Goal: Find specific page/section: Find specific page/section

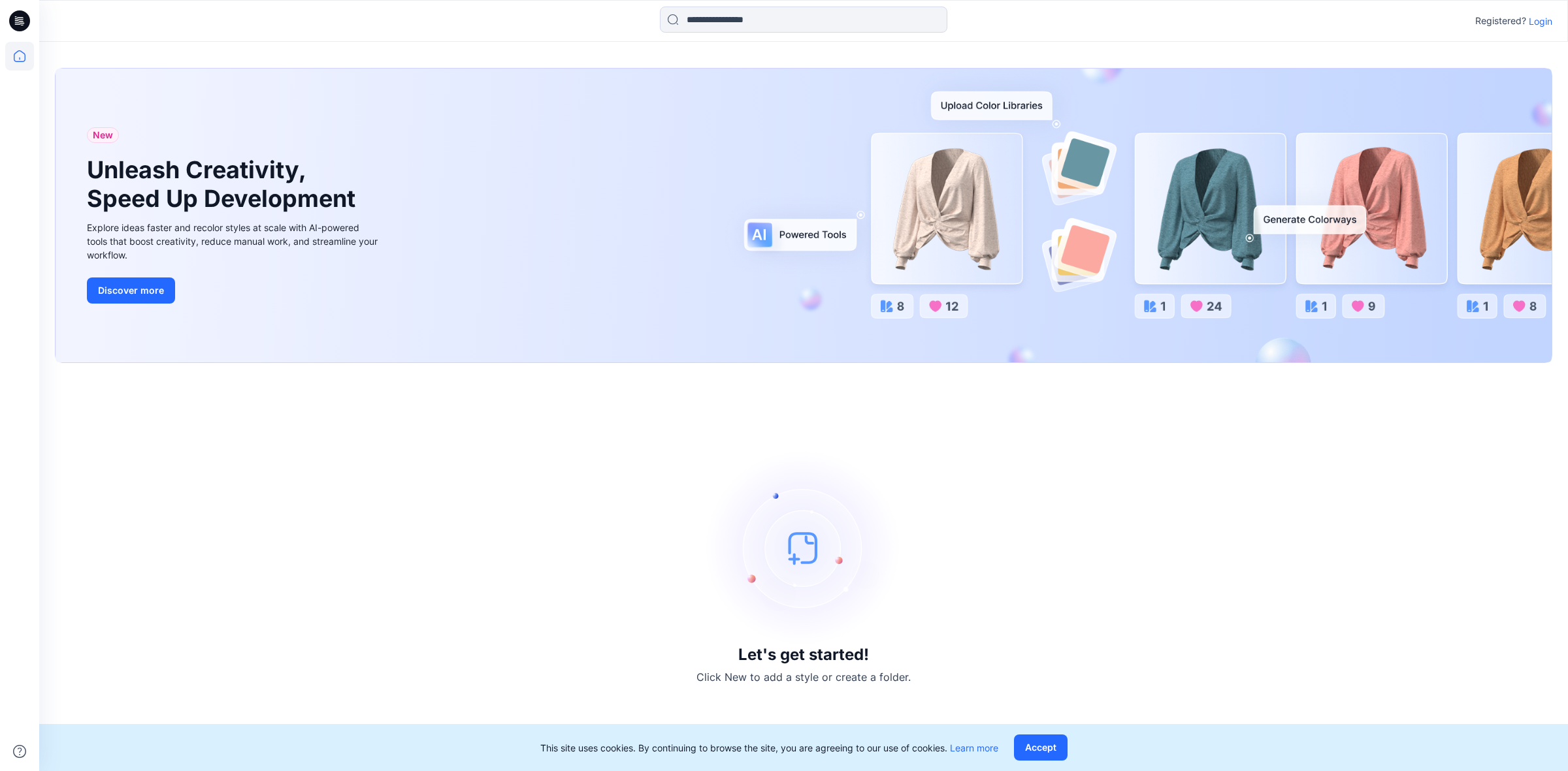
click at [1545, 23] on p "Login" at bounding box center [1540, 21] width 23 height 14
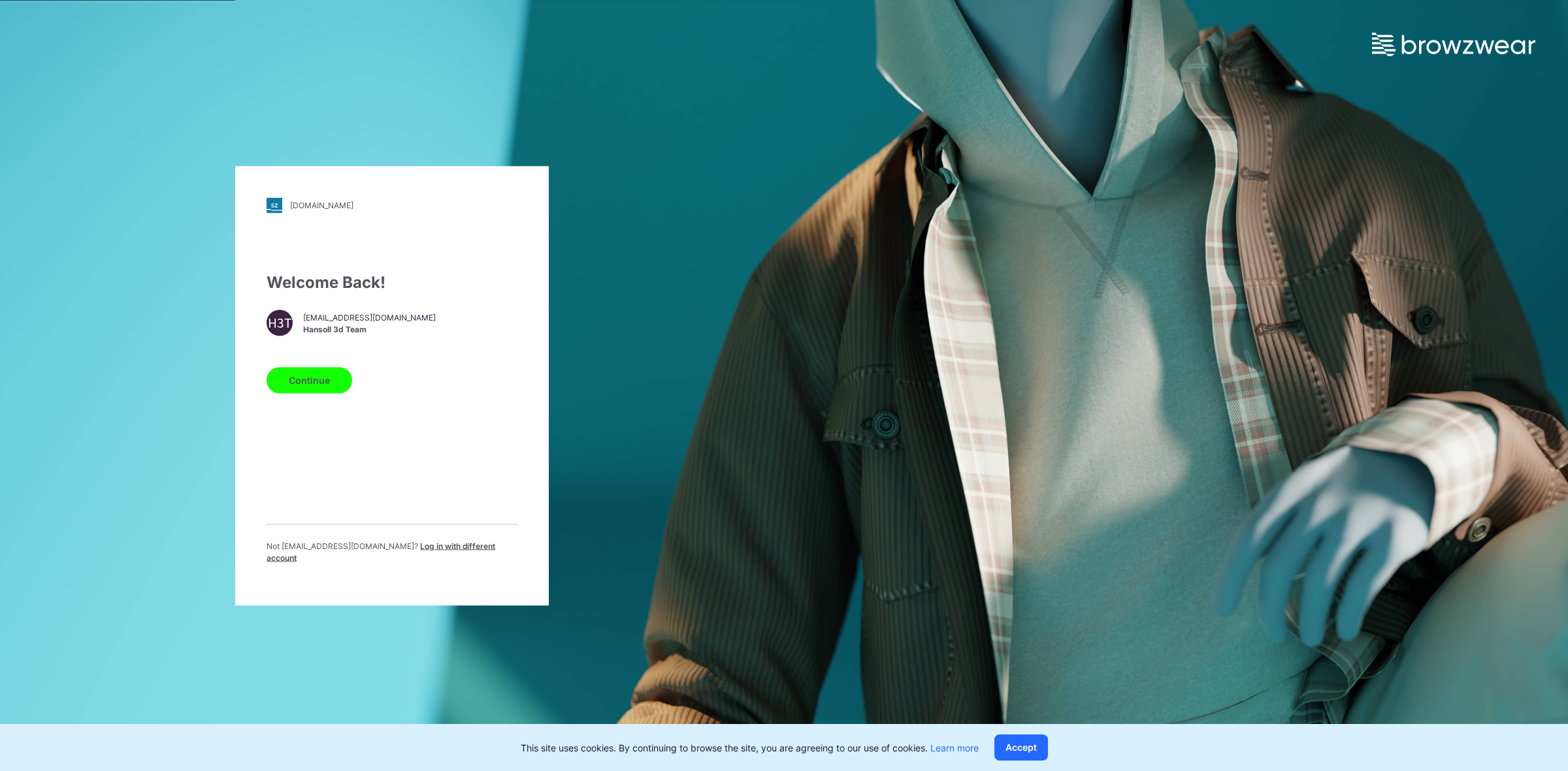
click at [355, 324] on span "[EMAIL_ADDRESS][DOMAIN_NAME]" at bounding box center [370, 317] width 133 height 12
click at [315, 386] on button "Continue" at bounding box center [309, 379] width 85 height 26
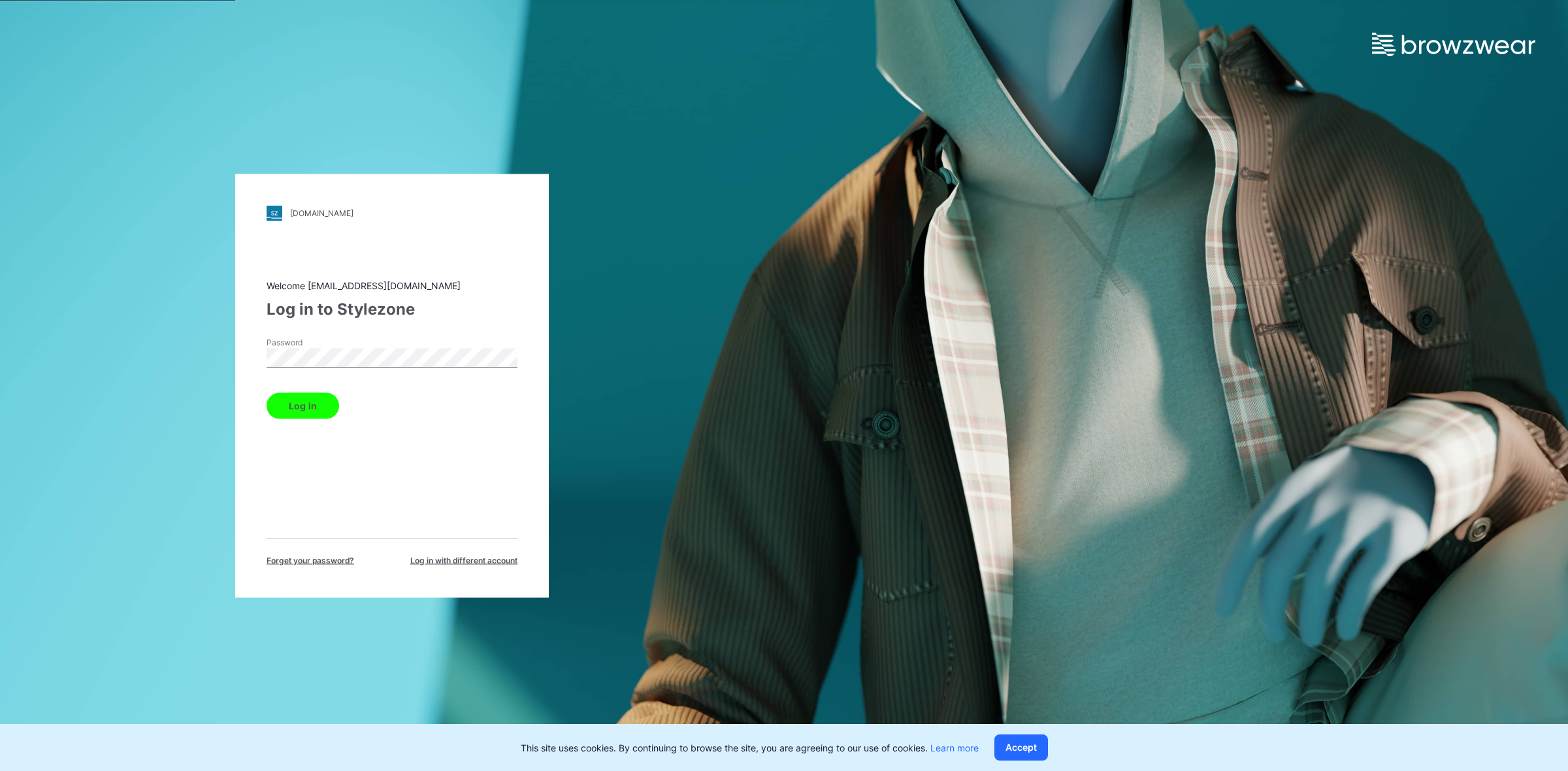
click at [315, 410] on button "Log in" at bounding box center [303, 405] width 73 height 26
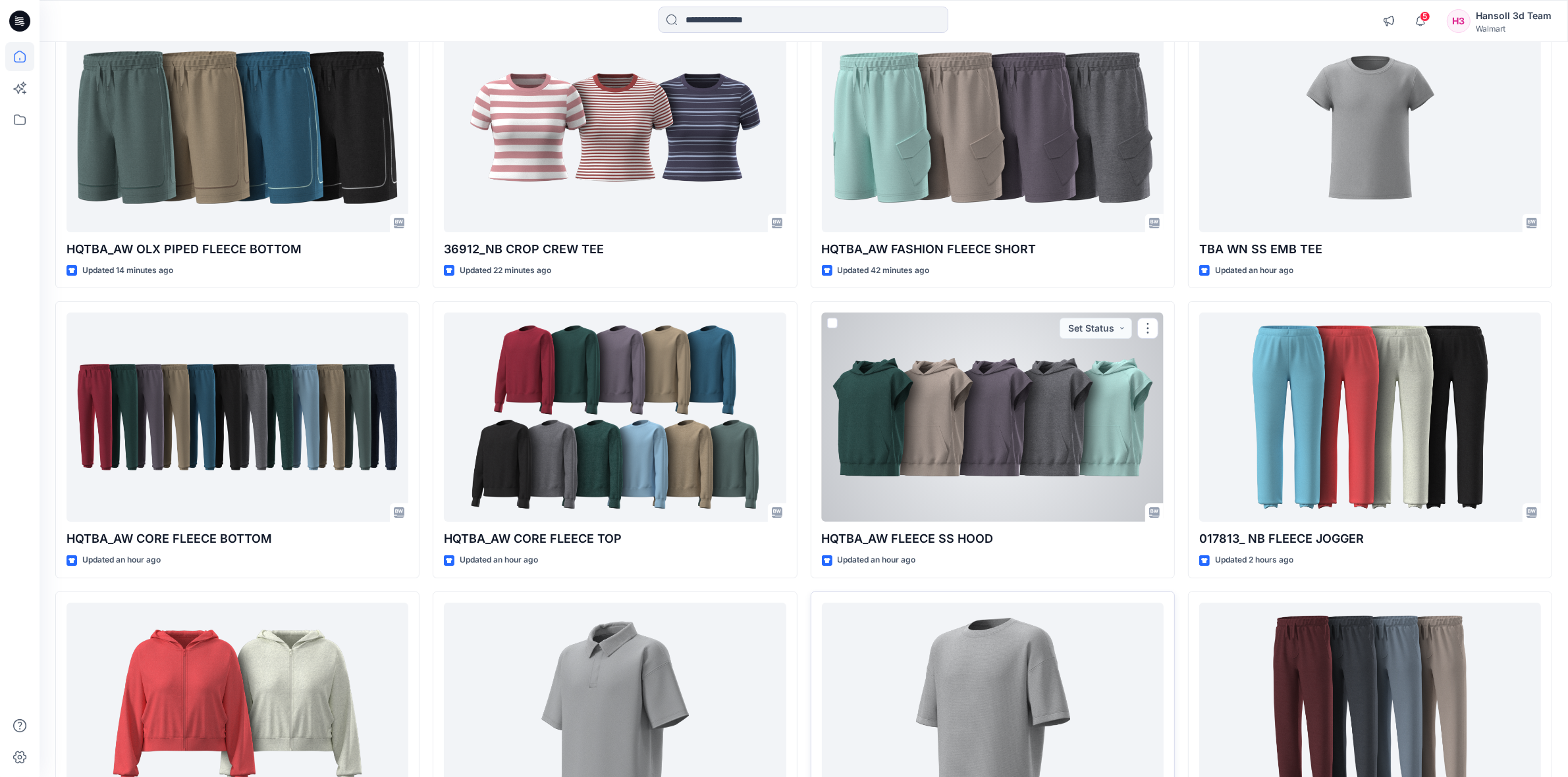
scroll to position [327, 0]
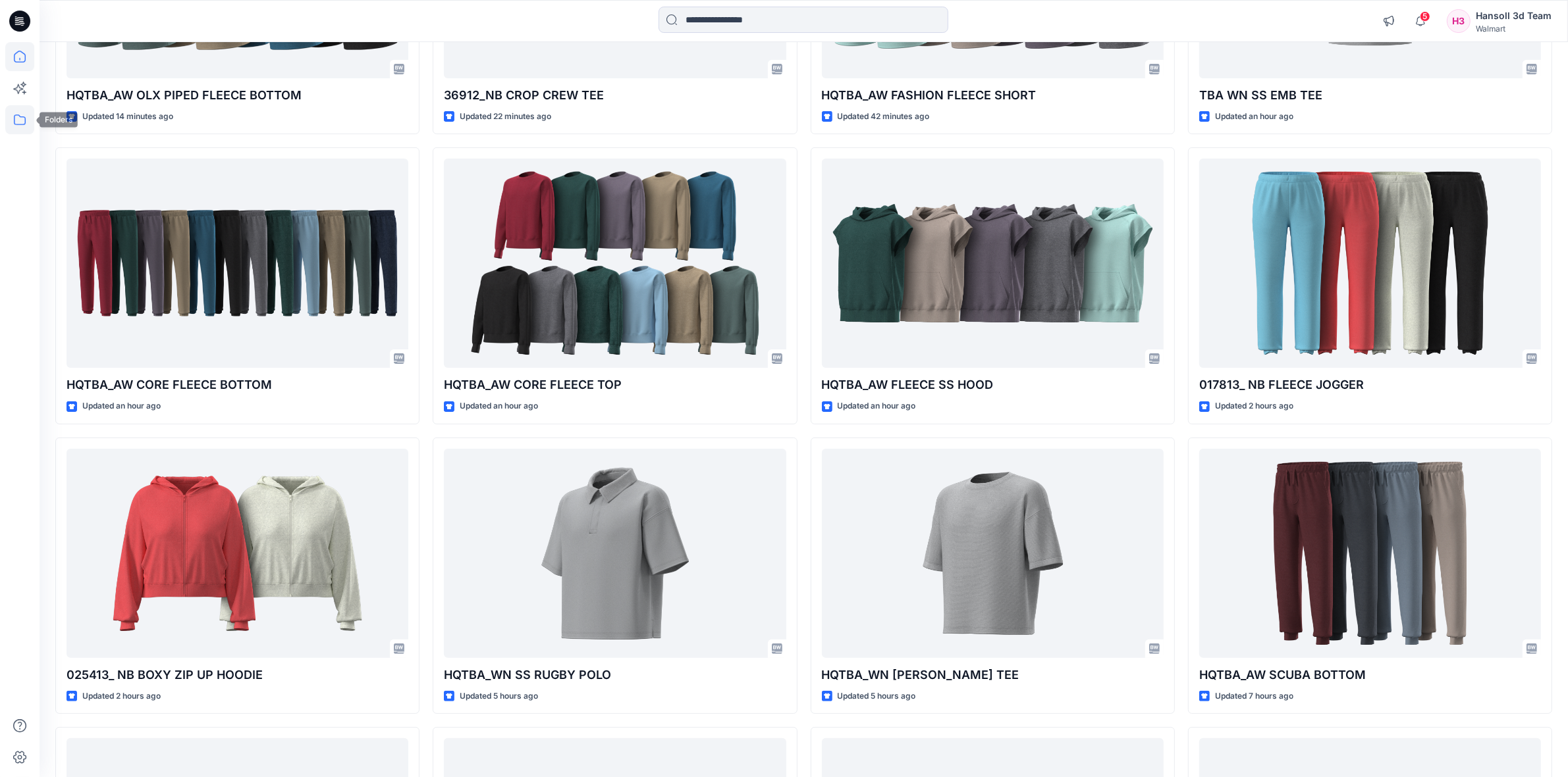
click at [27, 121] on icon at bounding box center [20, 120] width 29 height 29
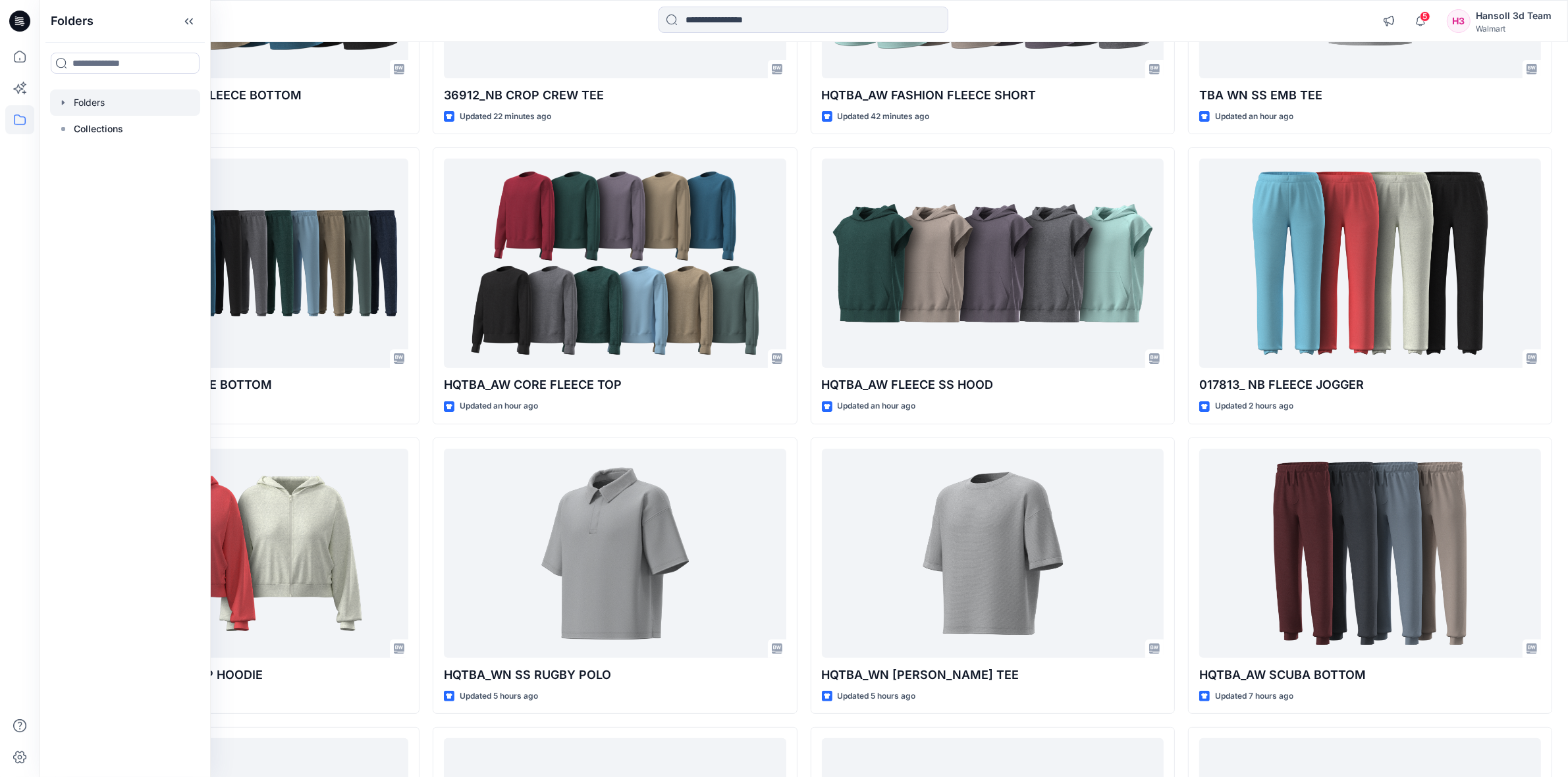
click at [106, 102] on div at bounding box center [125, 102] width 150 height 26
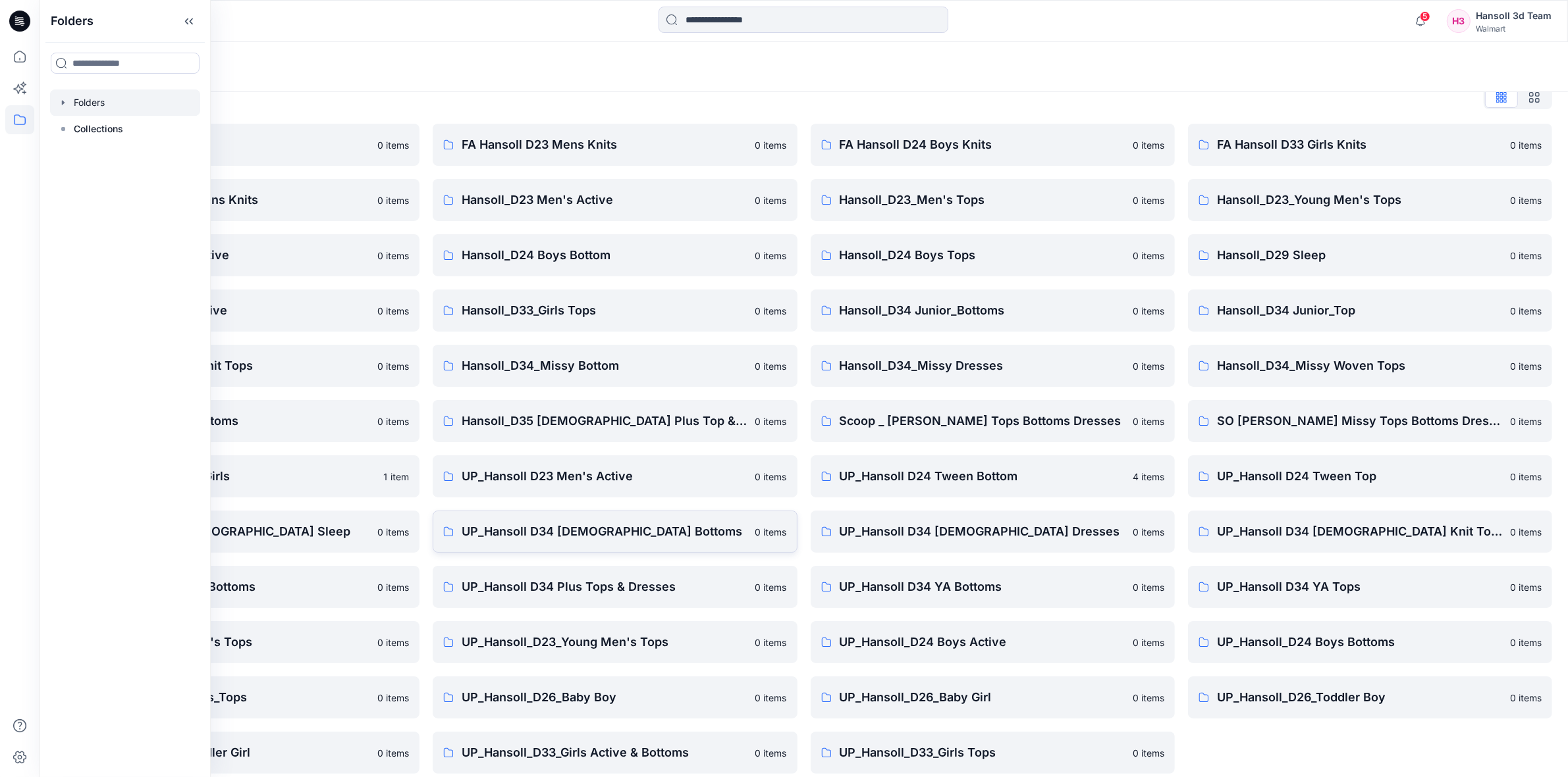
scroll to position [33, 0]
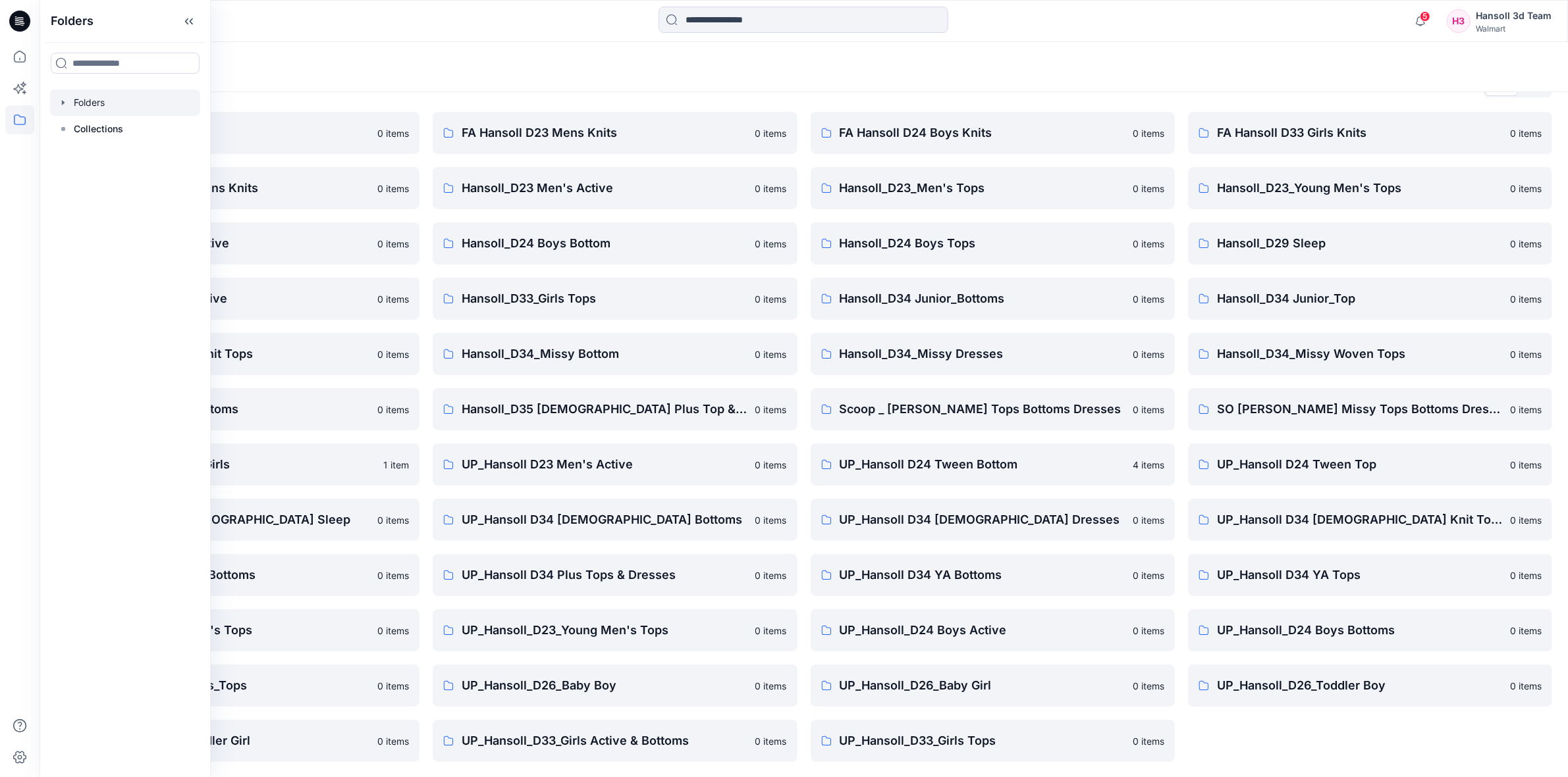
click at [1305, 711] on div "FA Hansoll D33 Girls Knits 0 items Hansoll_D23_Young Men's Tops 0 items Hansoll…" at bounding box center [1370, 437] width 364 height 650
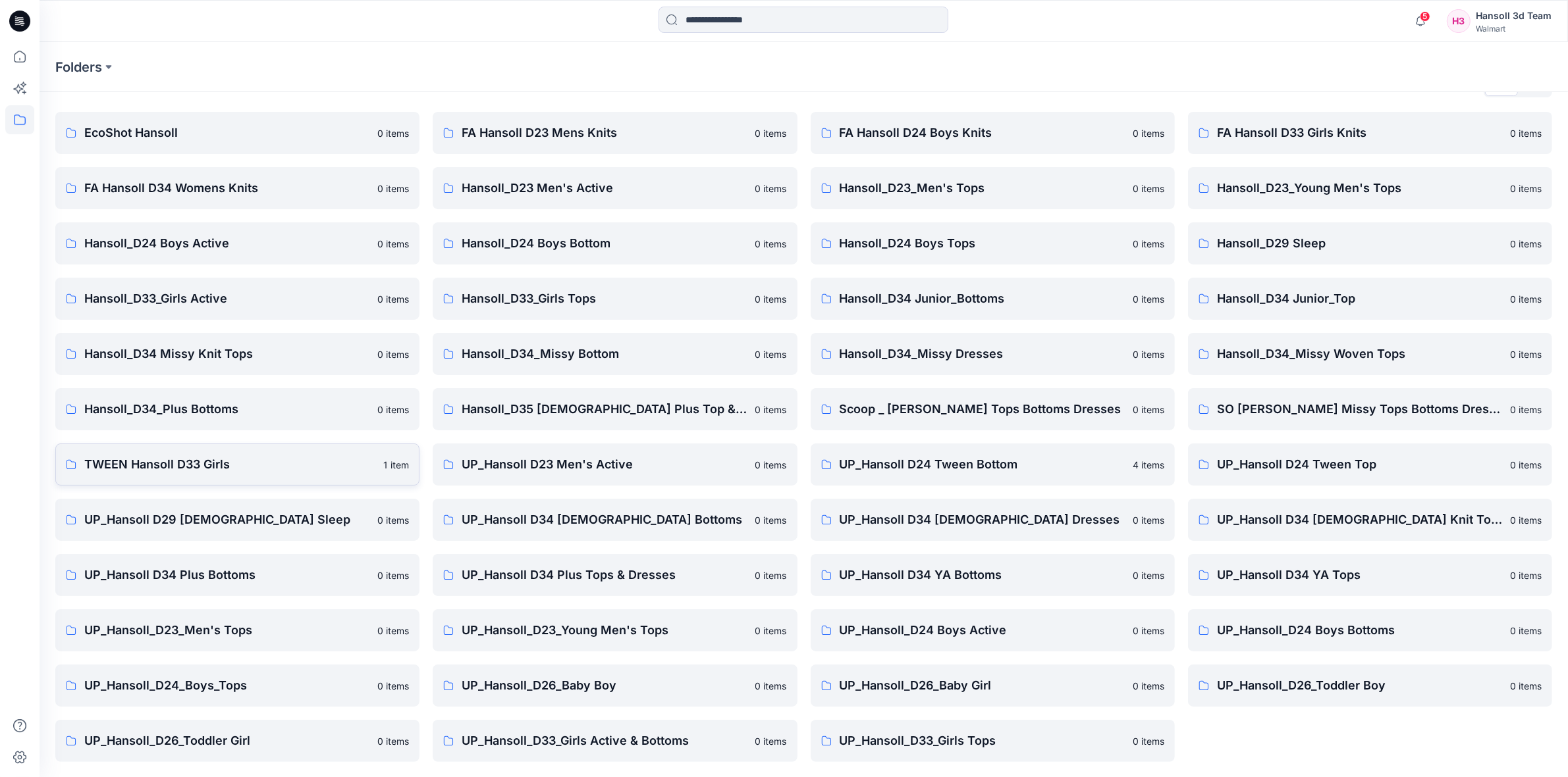
click at [280, 471] on p "TWEEN Hansoll D33 Girls" at bounding box center [229, 464] width 291 height 18
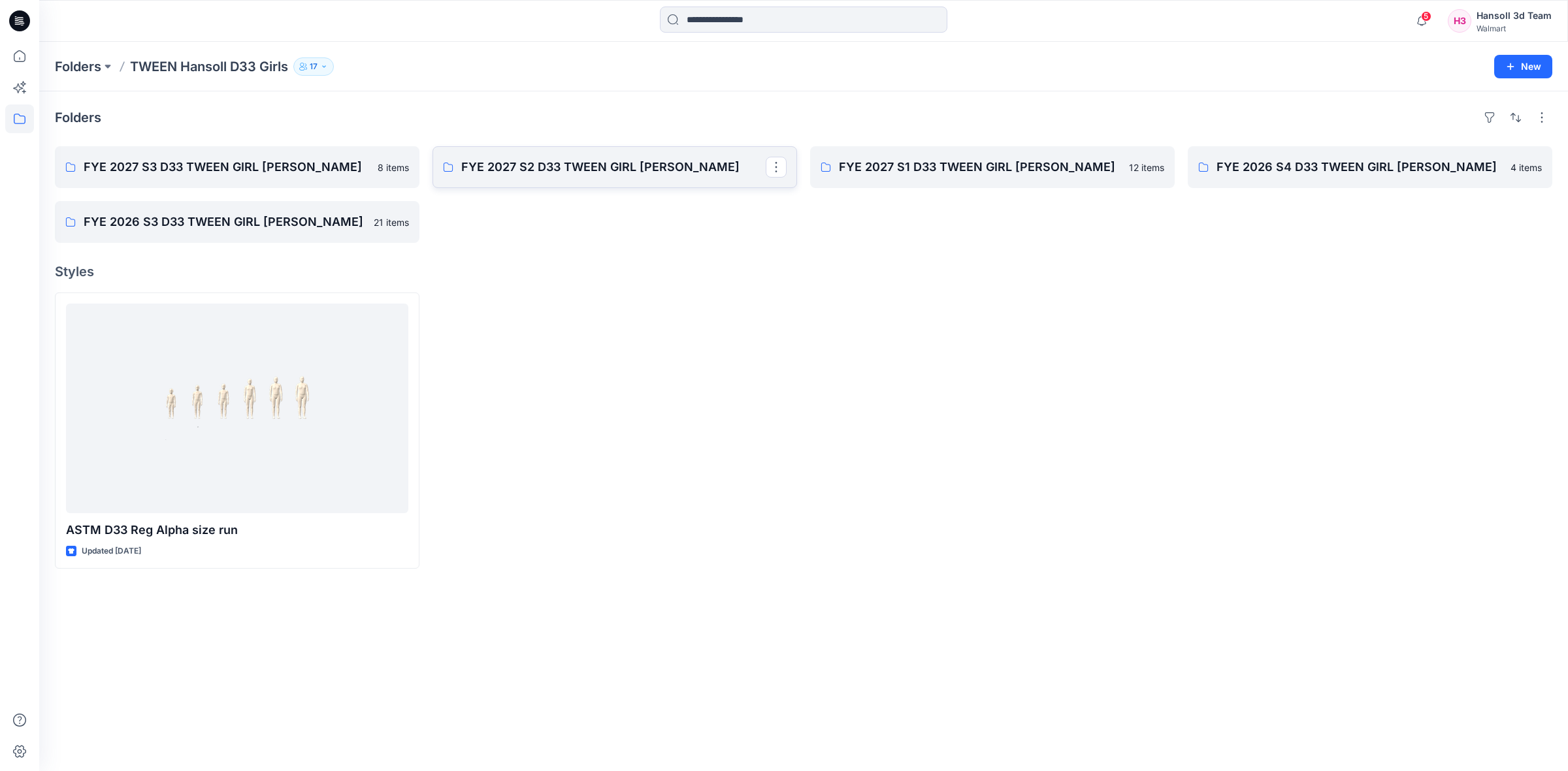
click at [570, 156] on link "FYE 2027 S2 D33 TWEEN GIRL [PERSON_NAME]" at bounding box center [615, 167] width 364 height 41
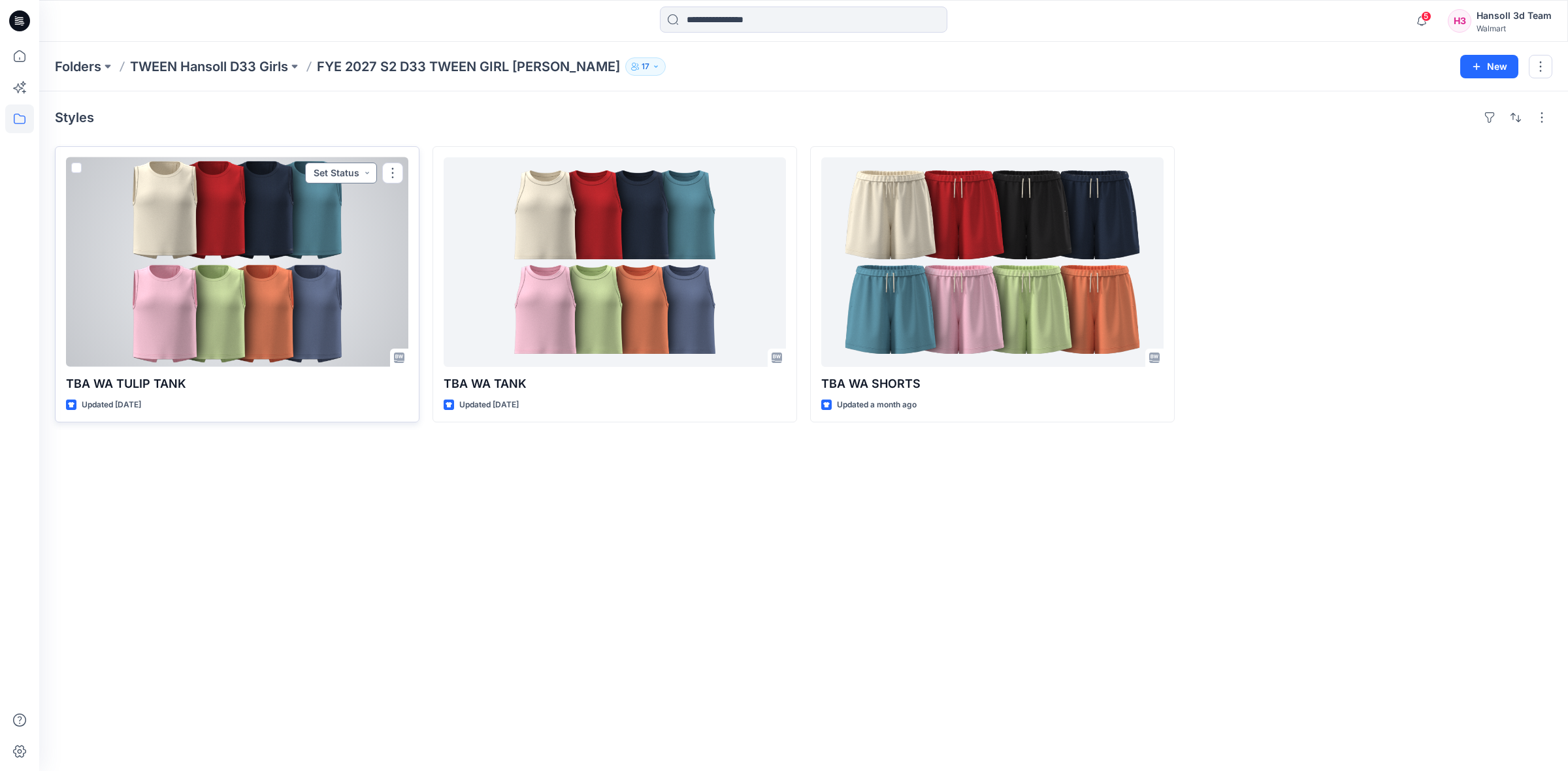
click at [366, 170] on button "Set Status" at bounding box center [341, 173] width 72 height 21
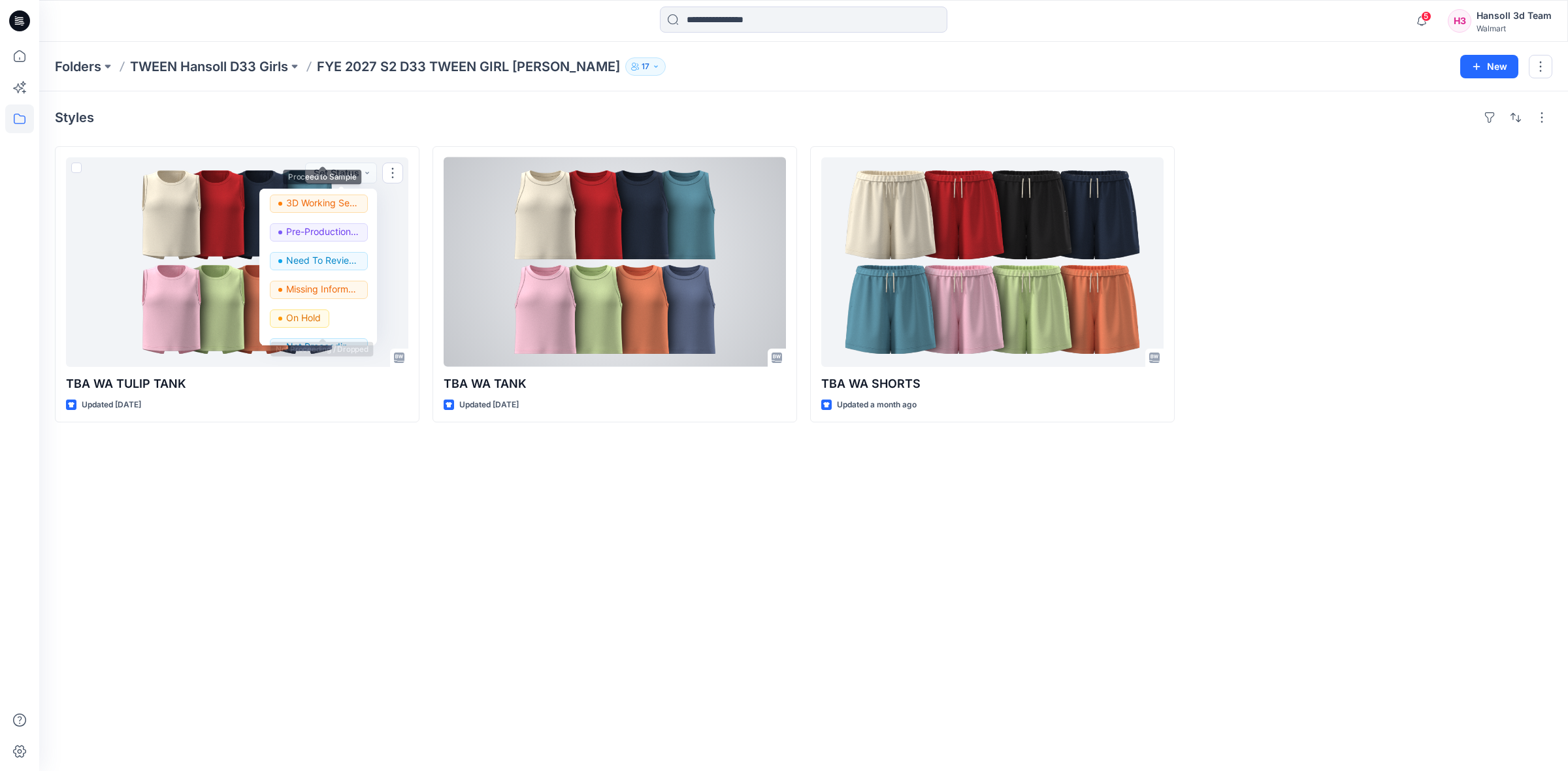
scroll to position [164, 0]
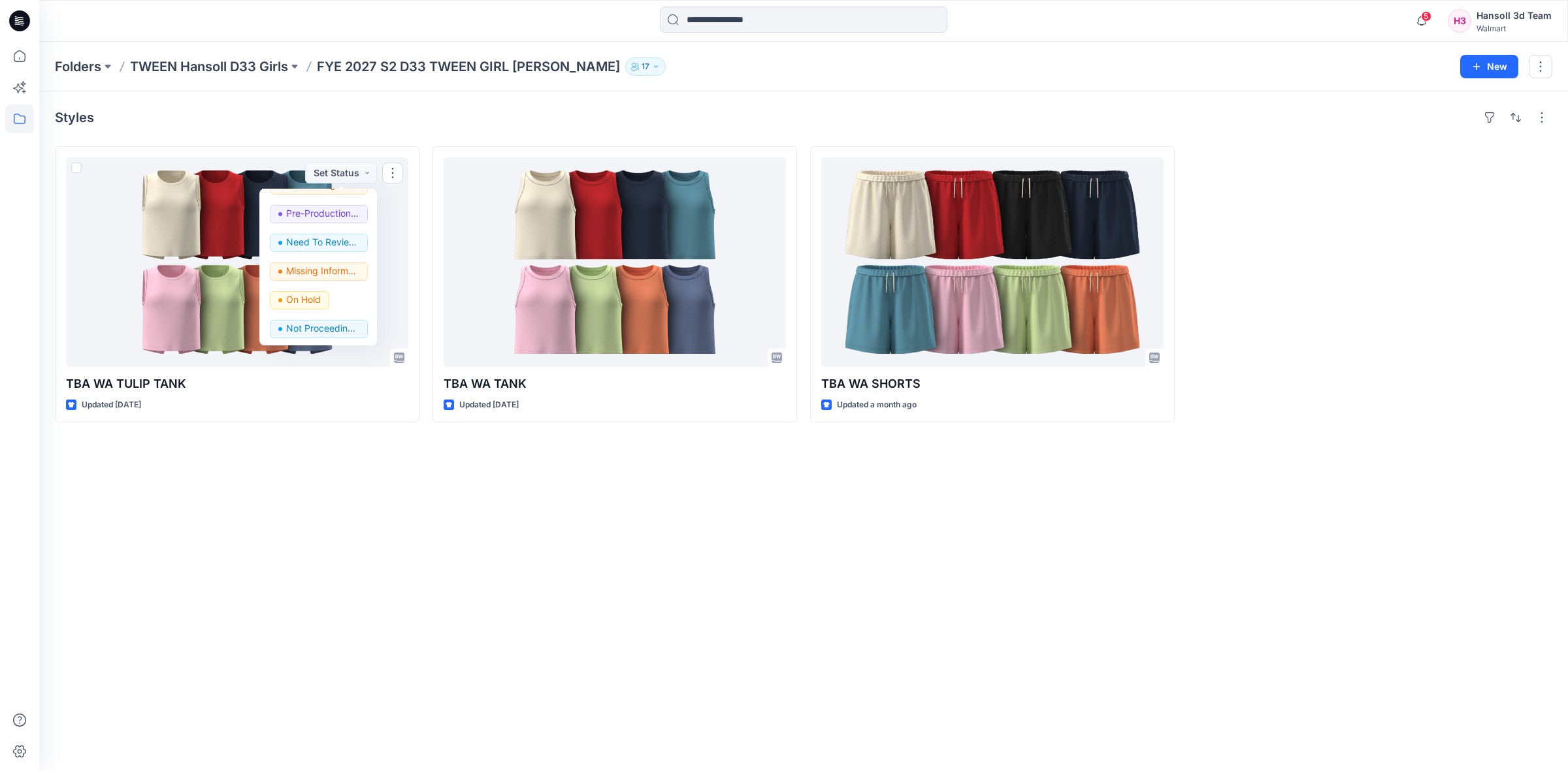
click at [565, 572] on div "Styles TBA WA TULIP TANK Updated [DATE] Set Status Set Status *Revision Request…" at bounding box center [803, 431] width 1528 height 680
